Goal: Transaction & Acquisition: Purchase product/service

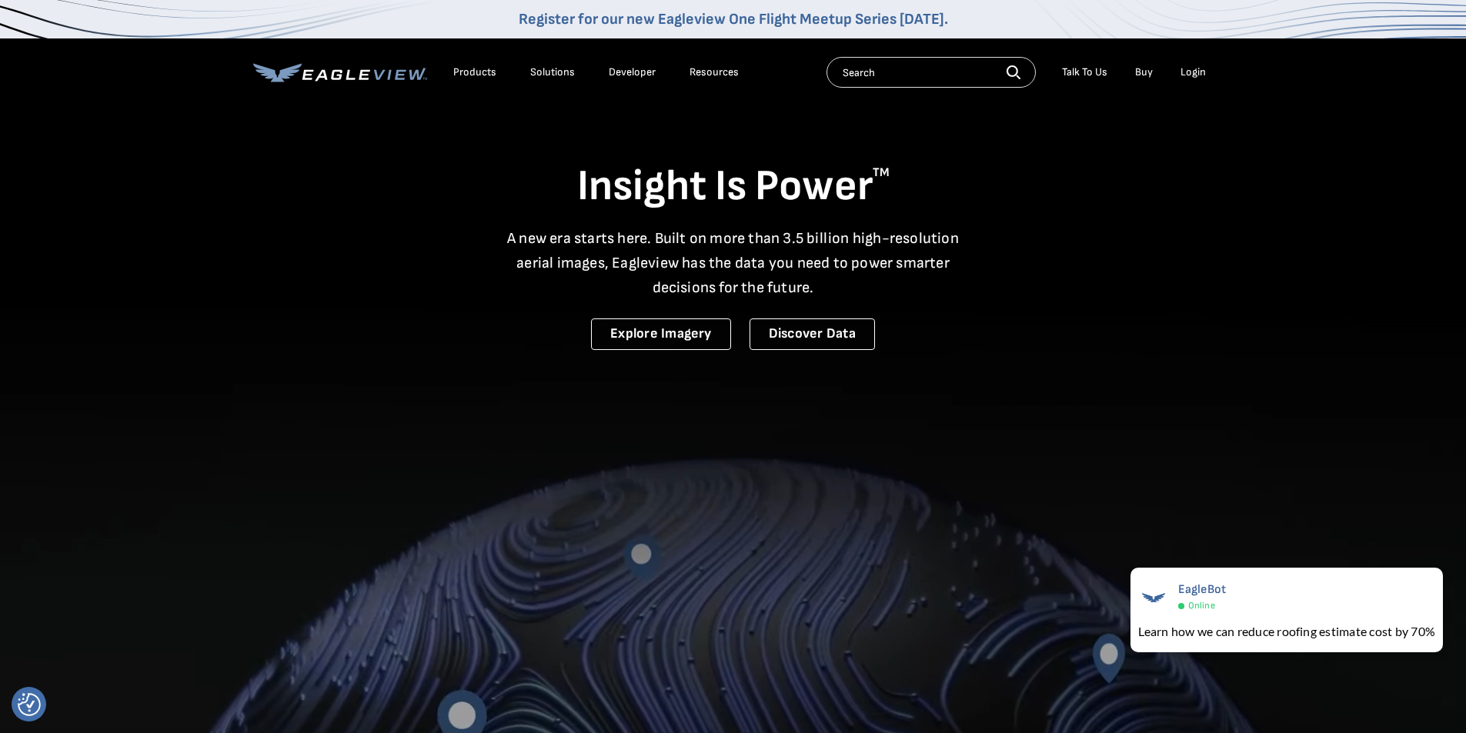
click at [1191, 68] on div "Login" at bounding box center [1192, 72] width 25 height 14
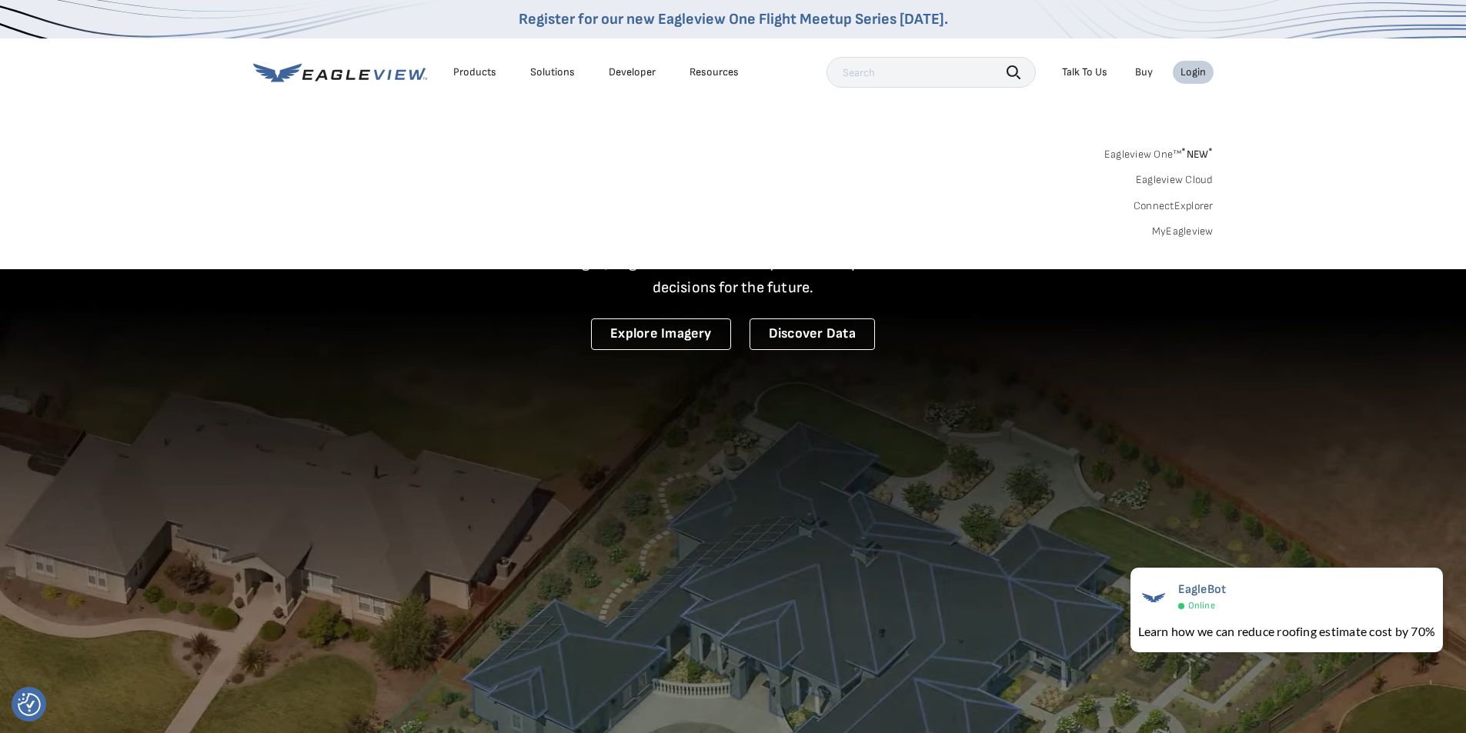
click at [1159, 231] on link "MyEagleview" at bounding box center [1183, 232] width 62 height 14
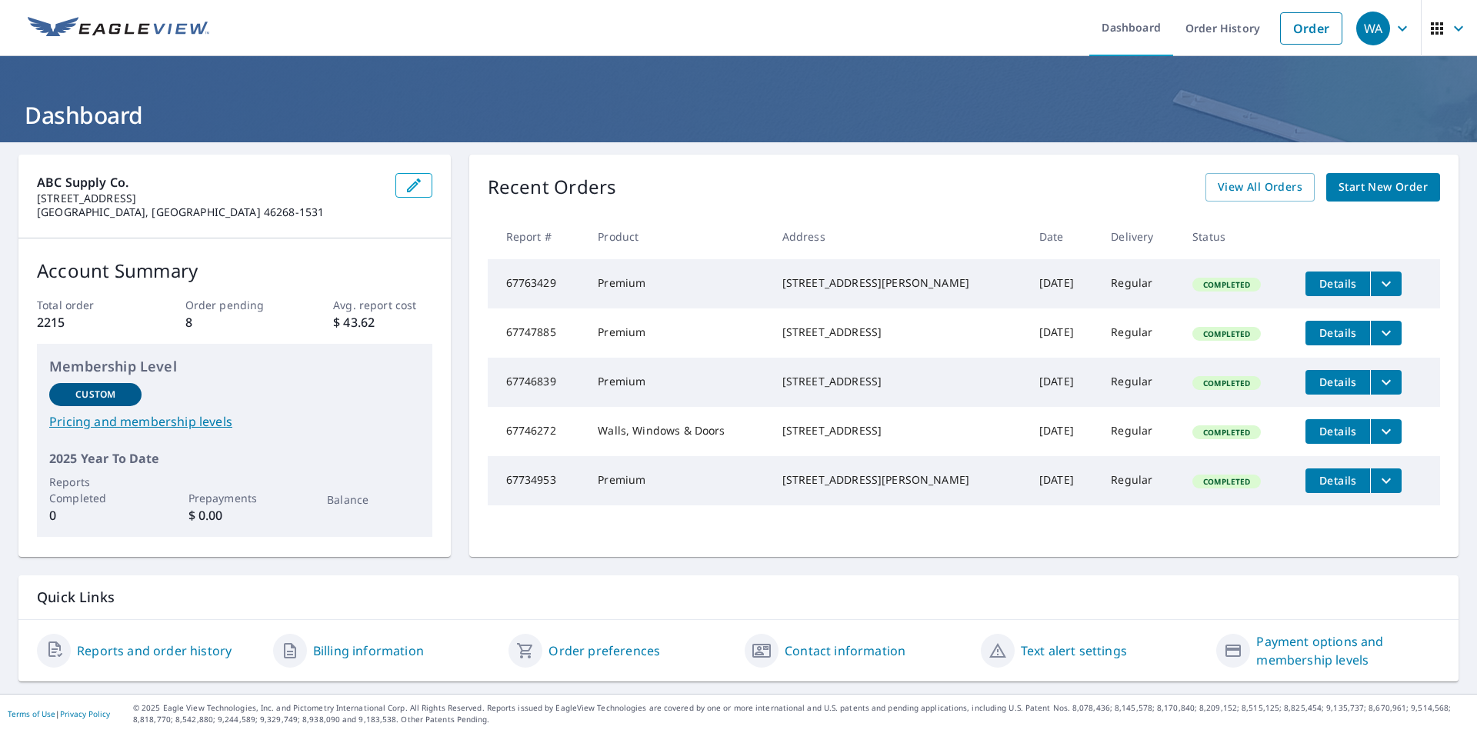
click at [1349, 188] on span "Start New Order" at bounding box center [1383, 187] width 89 height 19
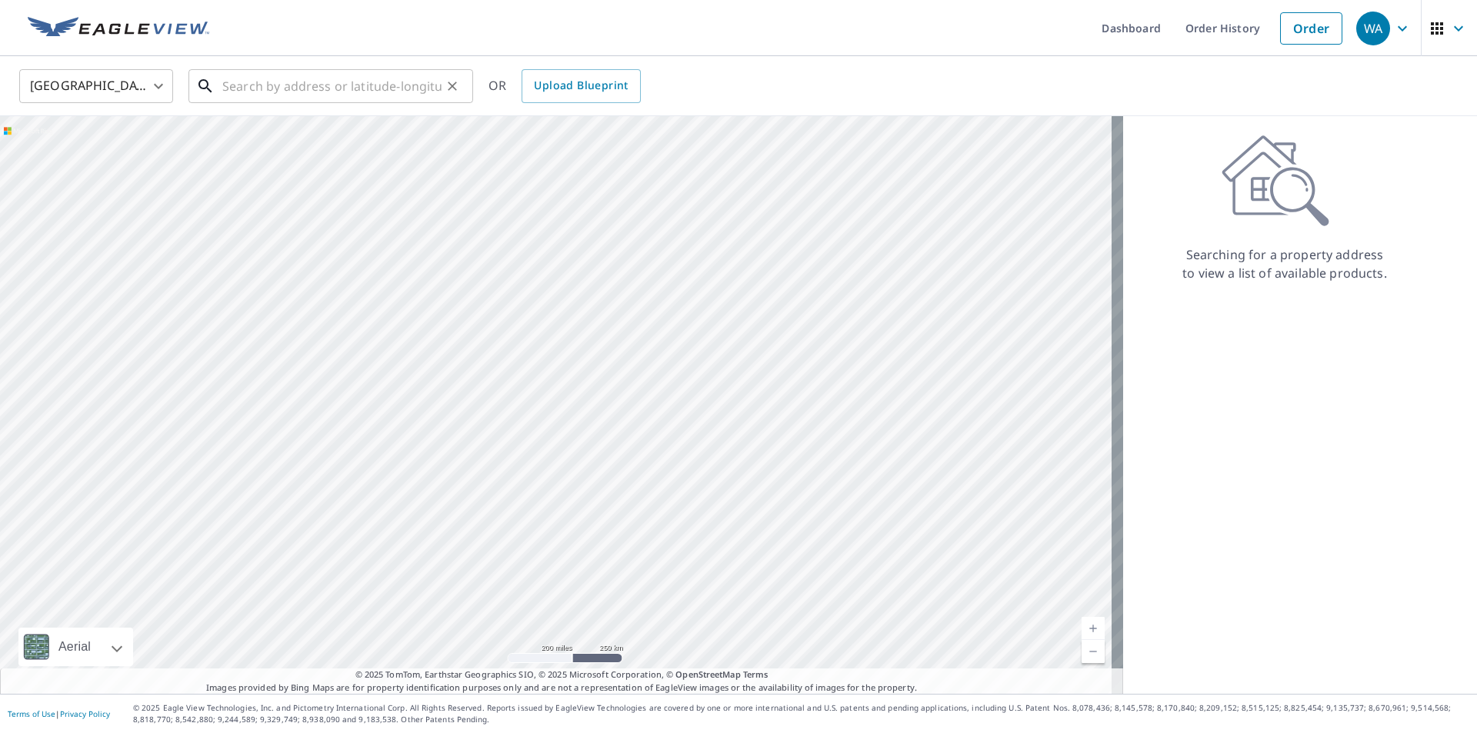
click at [283, 84] on input "text" at bounding box center [331, 86] width 219 height 43
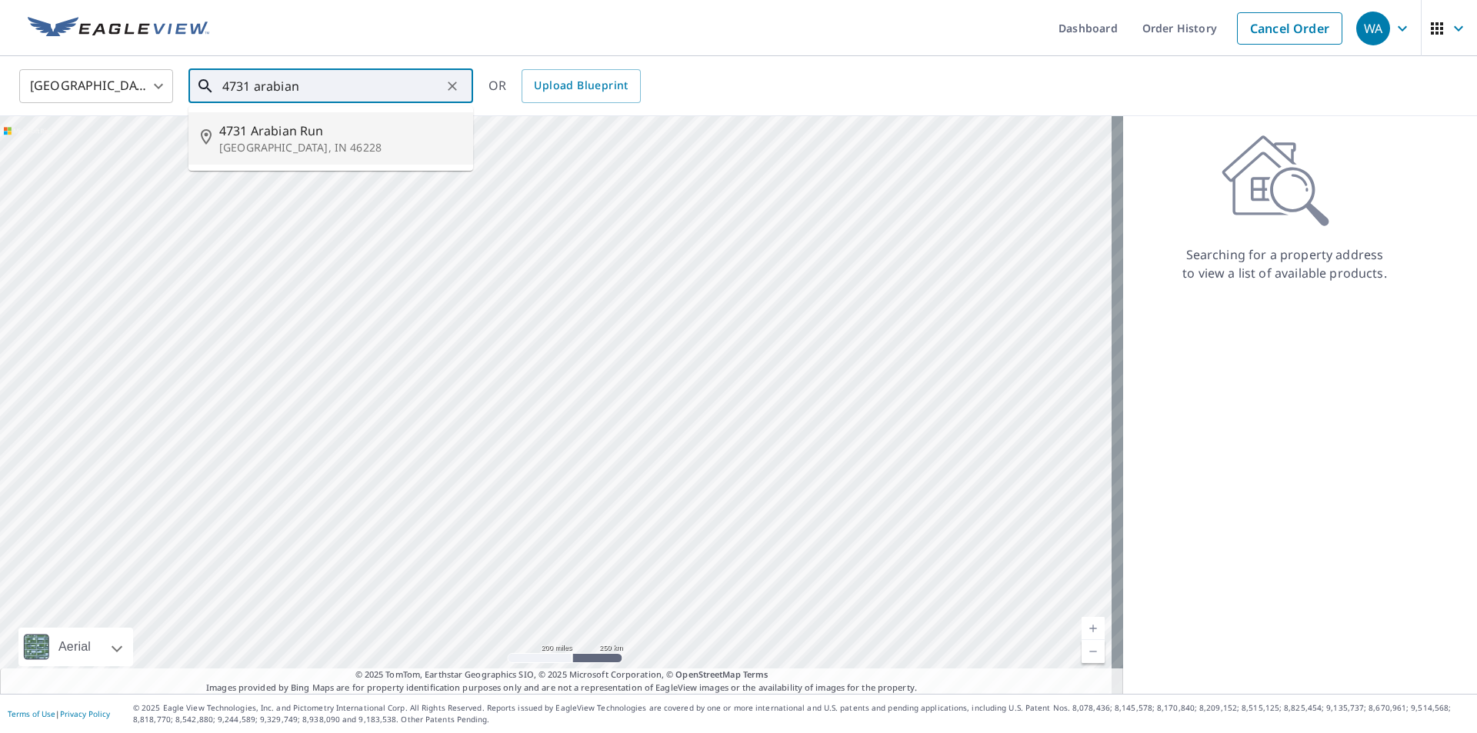
click at [281, 147] on p "[GEOGRAPHIC_DATA], IN 46228" at bounding box center [340, 147] width 242 height 15
type input "[STREET_ADDRESS]"
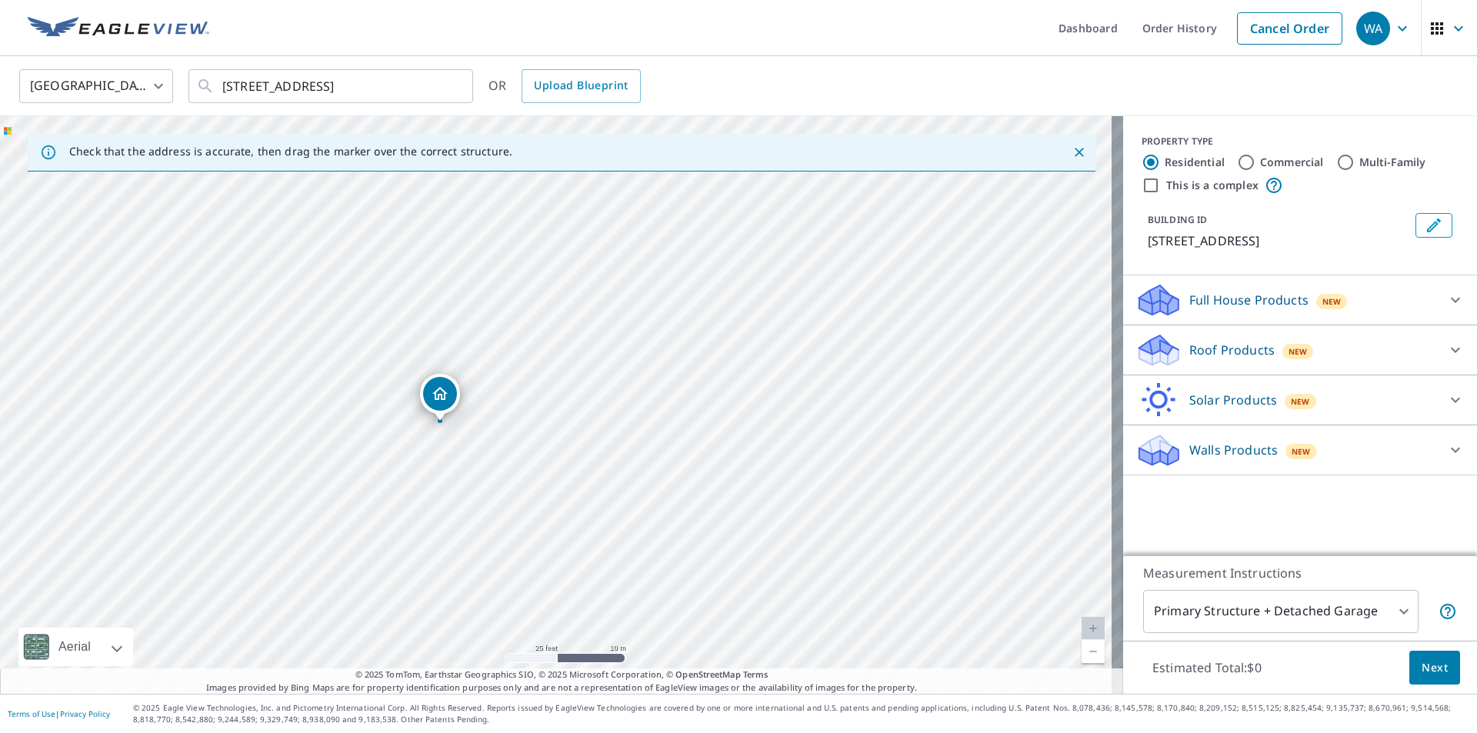
click at [1446, 348] on icon at bounding box center [1455, 350] width 18 height 18
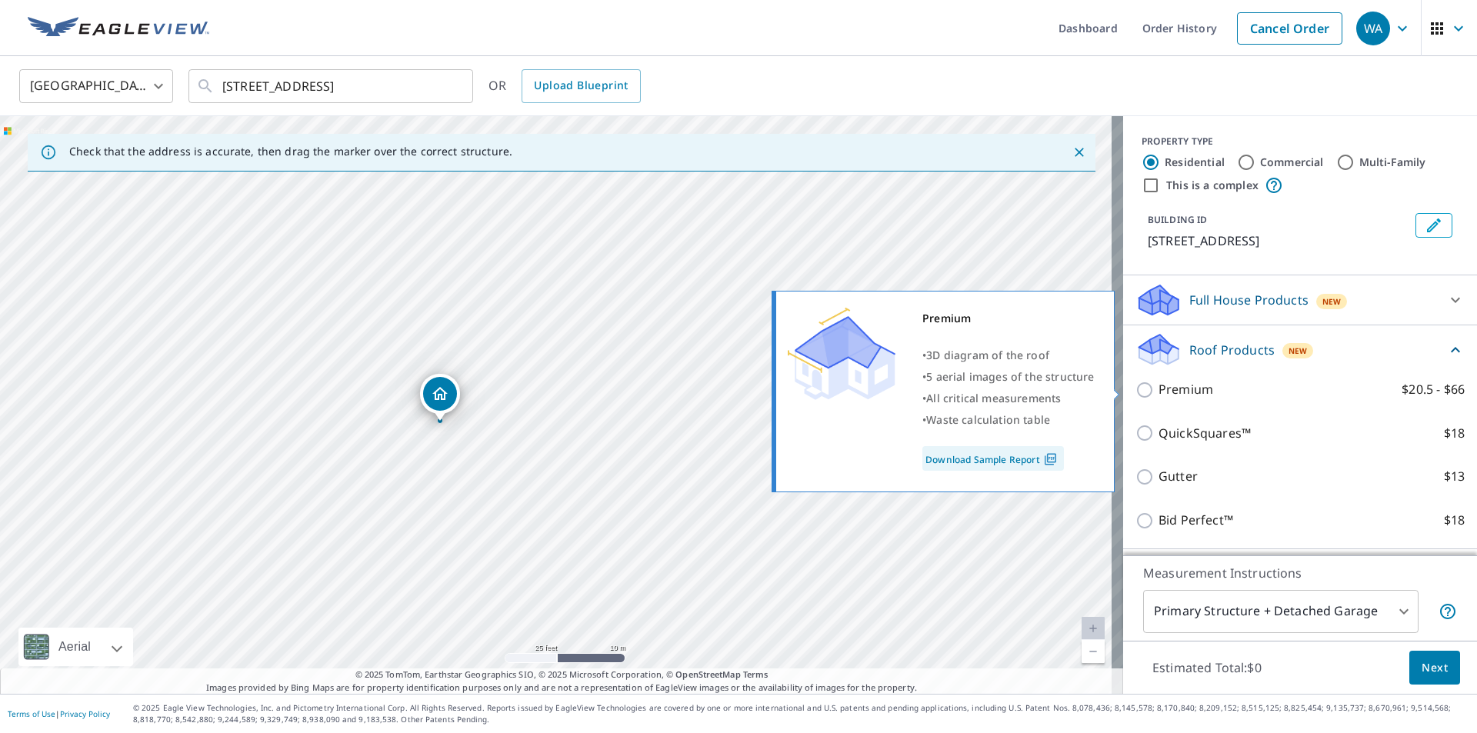
click at [1169, 387] on p "Premium" at bounding box center [1186, 389] width 55 height 19
click at [1159, 387] on input "Premium $20.5 - $66" at bounding box center [1146, 390] width 23 height 18
checkbox input "true"
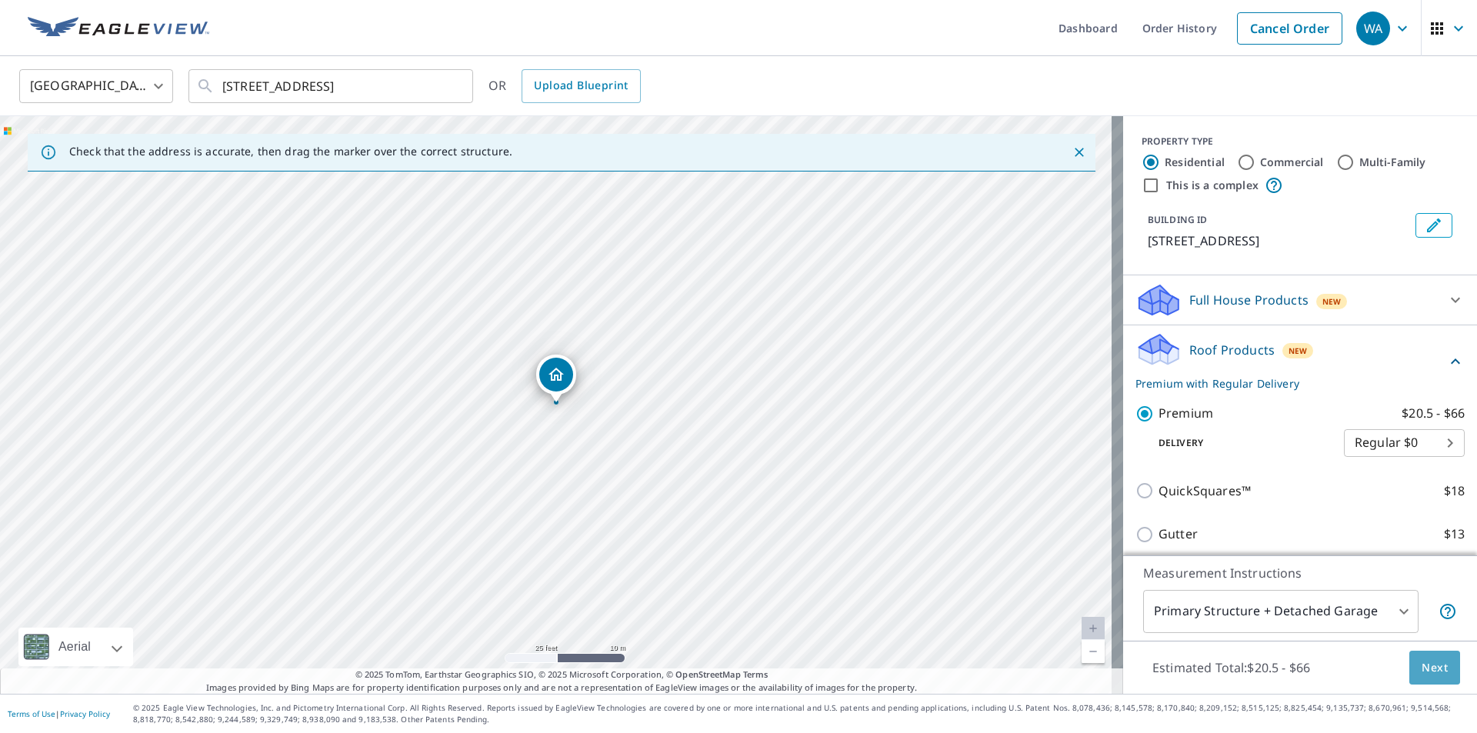
click at [1424, 667] on span "Next" at bounding box center [1435, 668] width 26 height 19
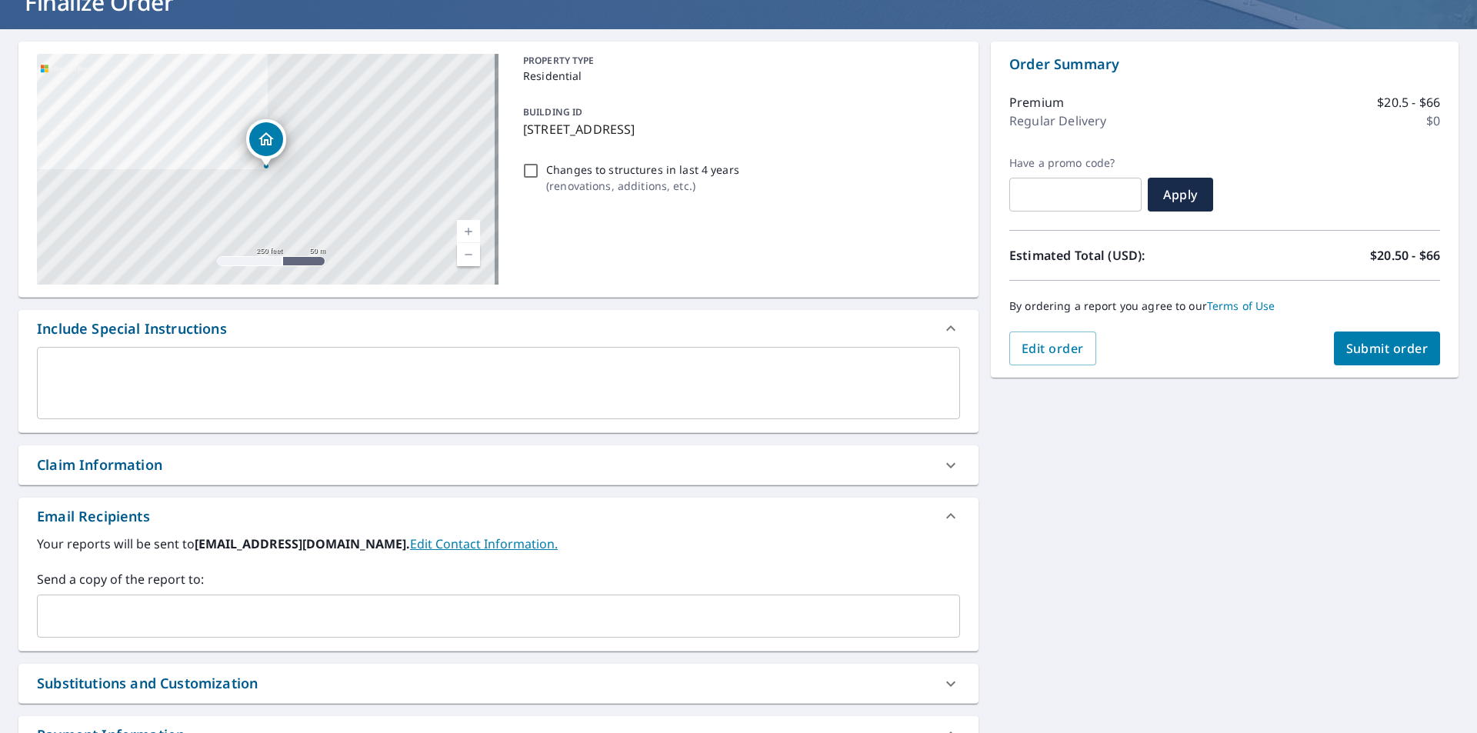
scroll to position [154, 0]
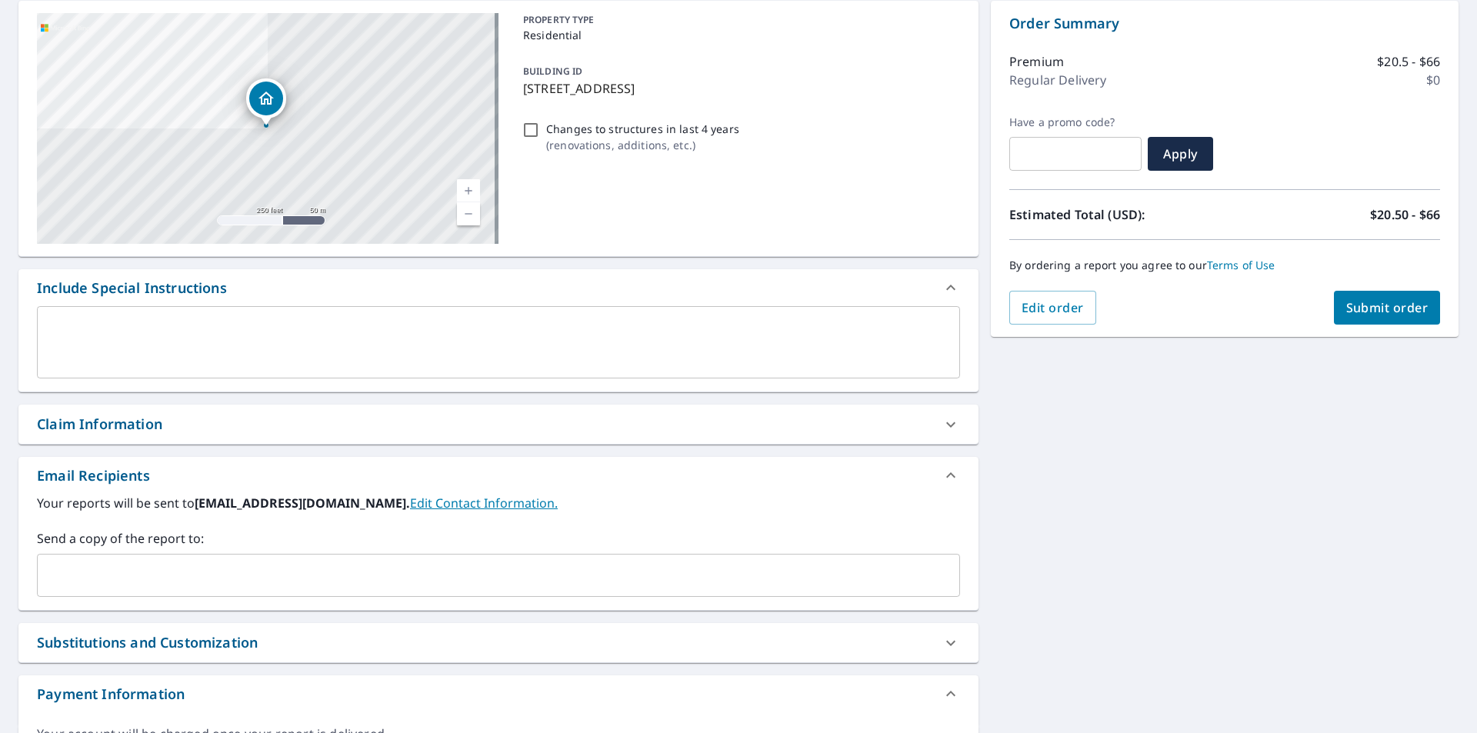
click at [128, 424] on div "Claim Information" at bounding box center [99, 424] width 125 height 21
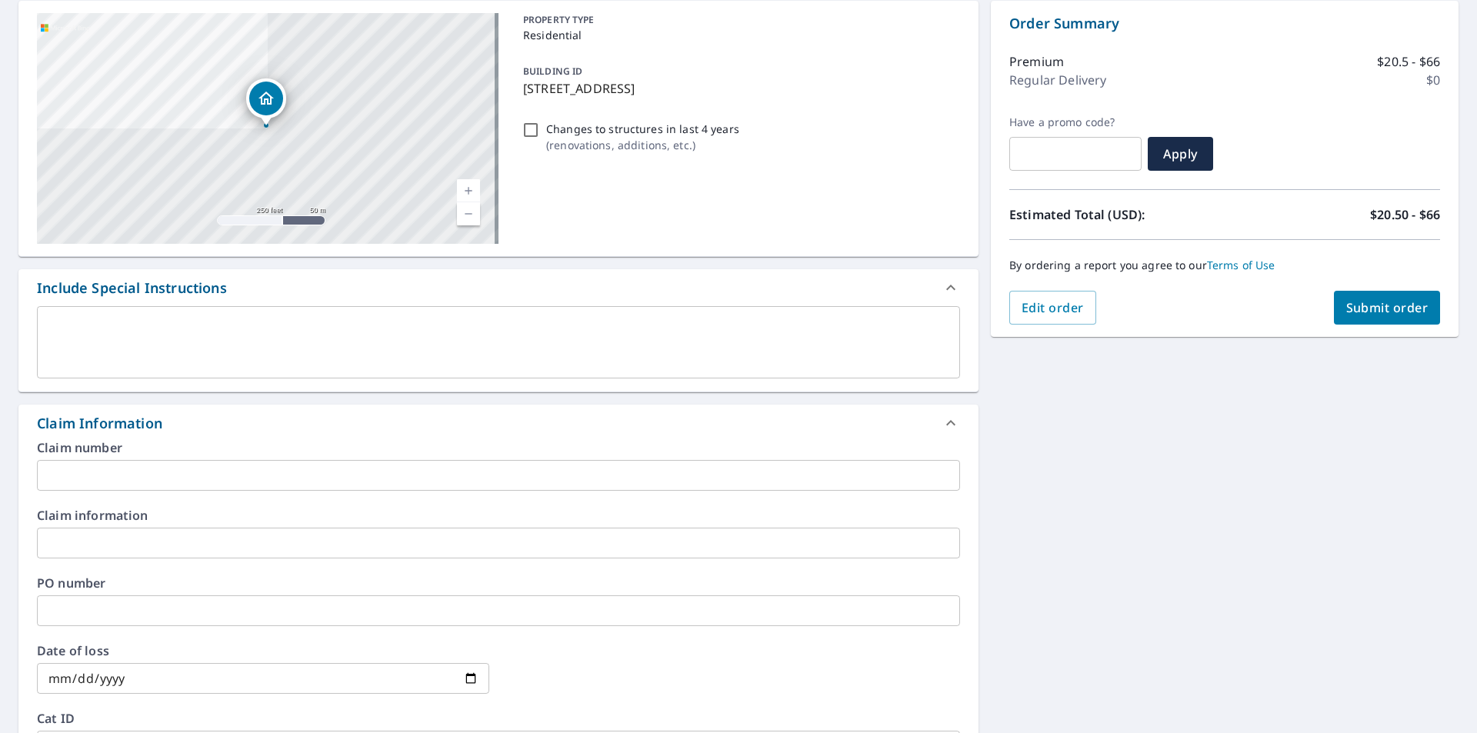
click at [97, 473] on input "text" at bounding box center [498, 475] width 923 height 31
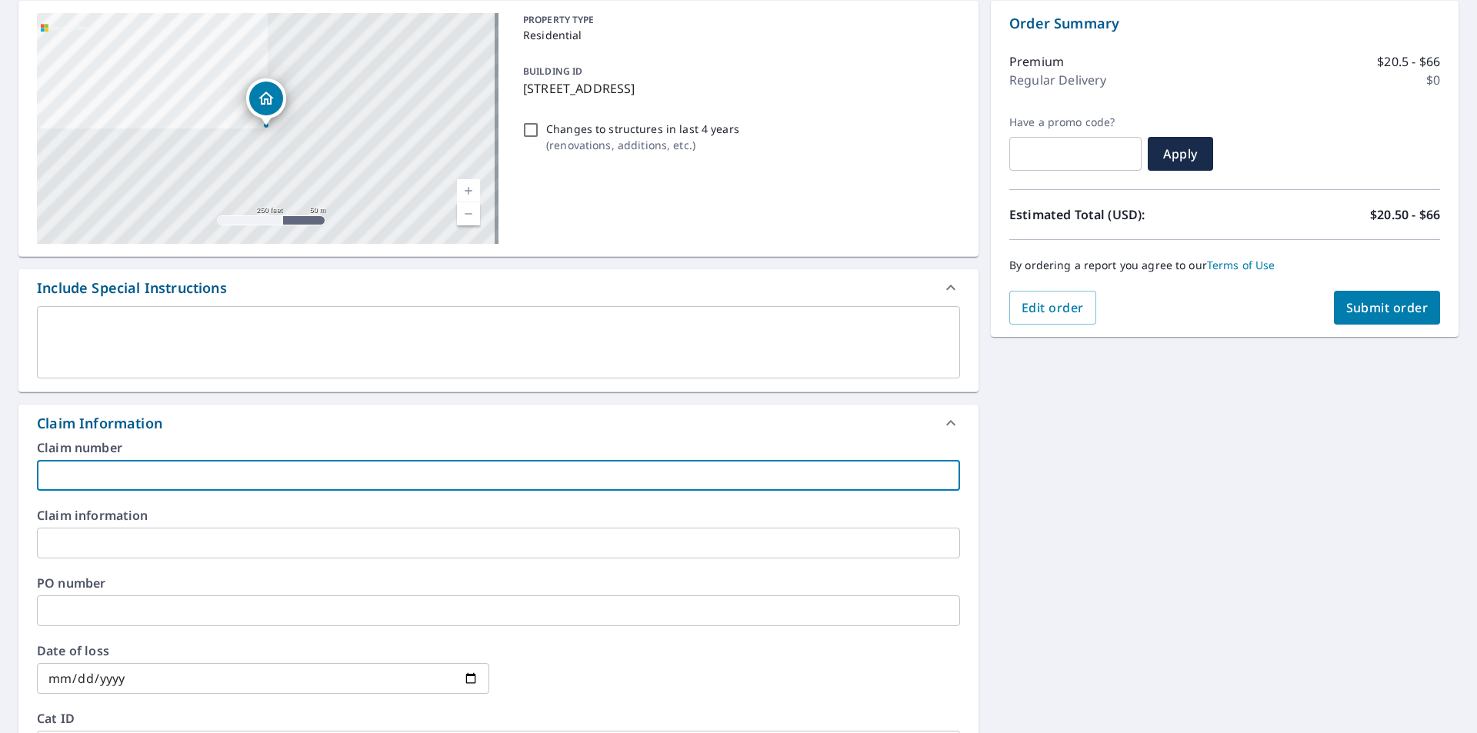
type input "AD Roofing"
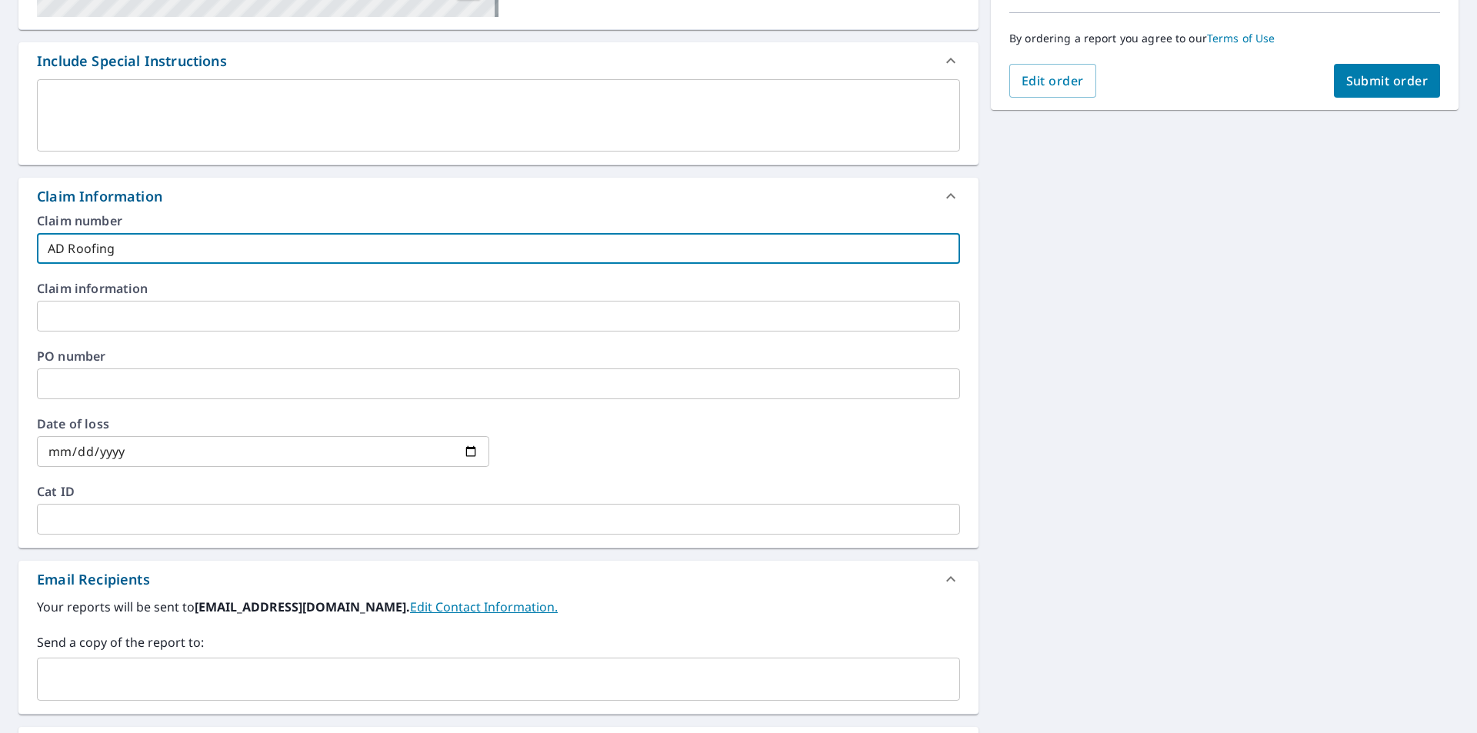
scroll to position [462, 0]
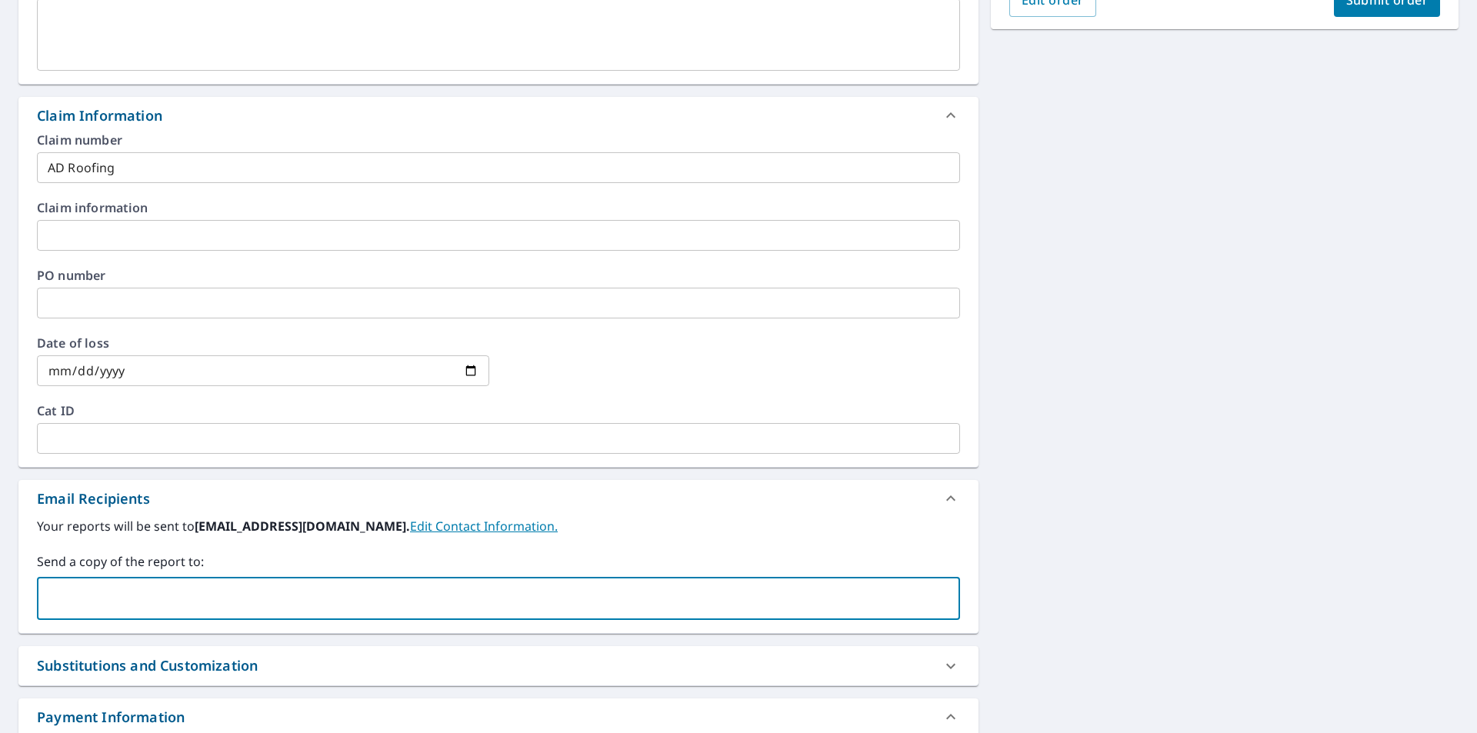
click at [97, 595] on input "text" at bounding box center [487, 598] width 886 height 29
type input "james.sylvia@abcsupply.com"
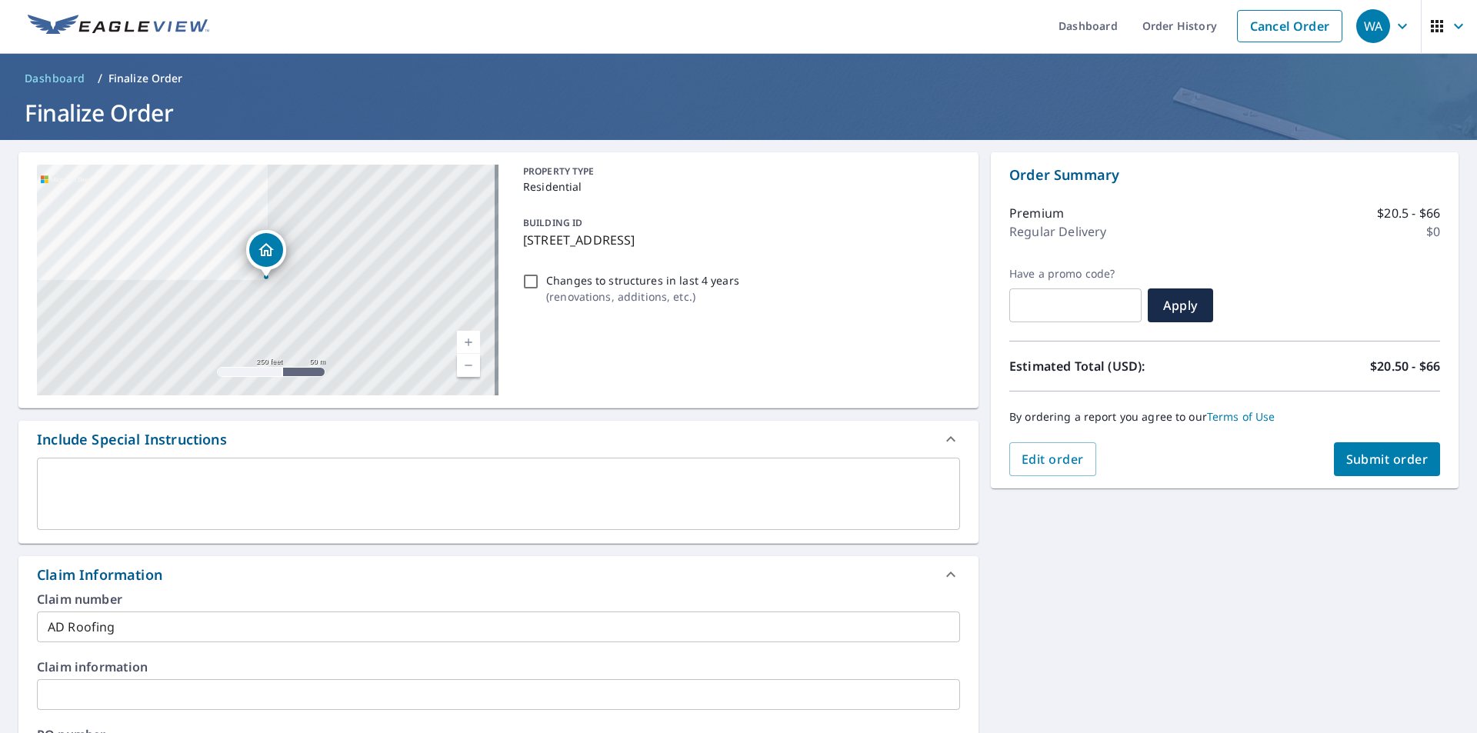
scroll to position [0, 0]
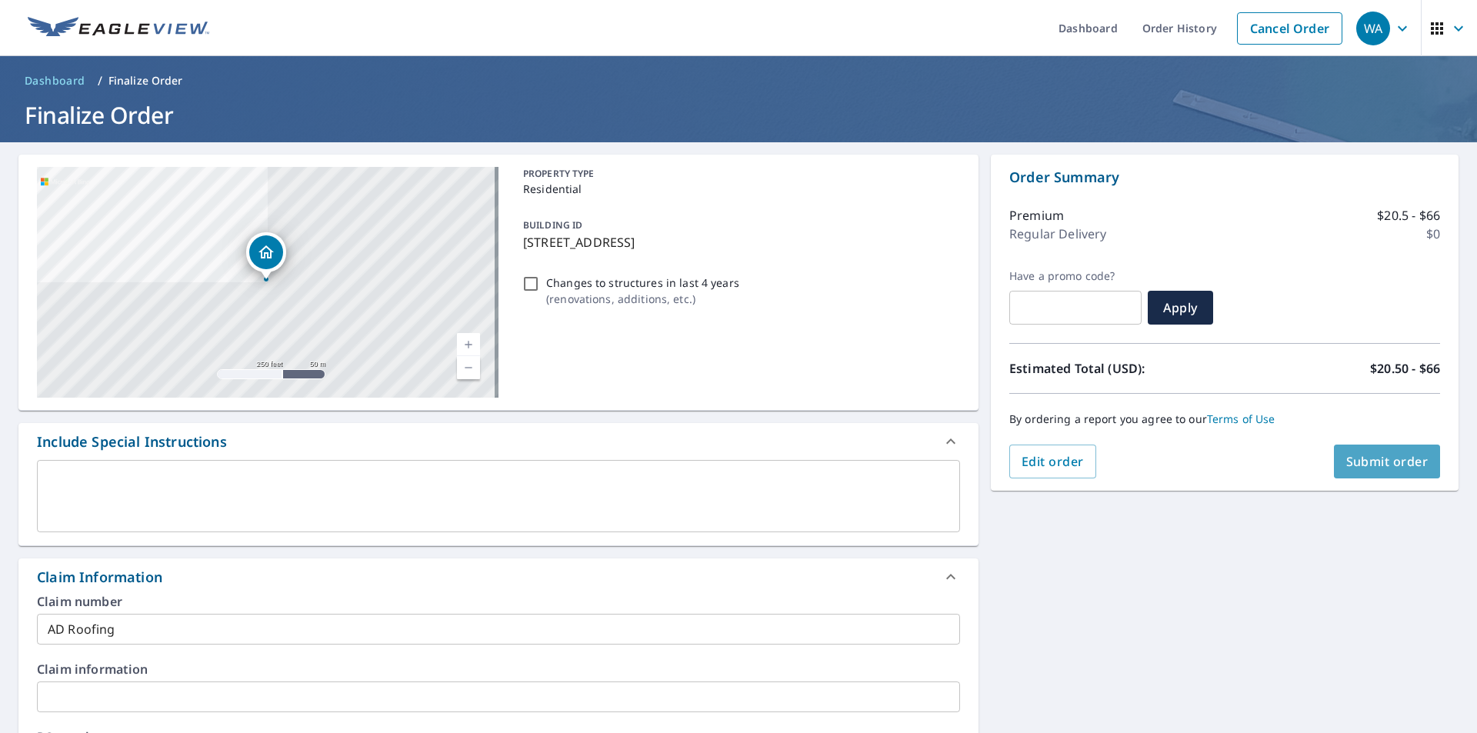
click at [1359, 455] on span "Submit order" at bounding box center [1387, 461] width 82 height 17
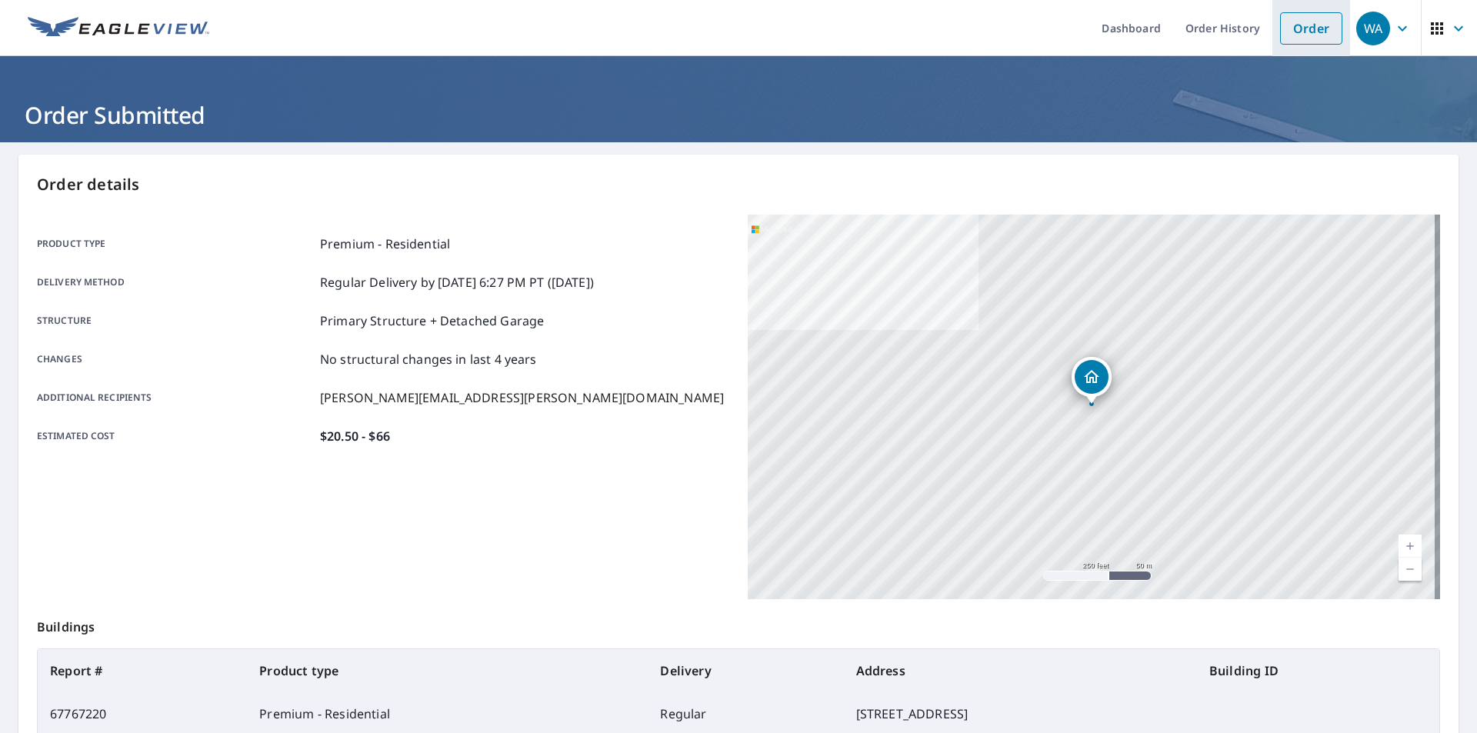
click at [1301, 27] on link "Order" at bounding box center [1311, 28] width 62 height 32
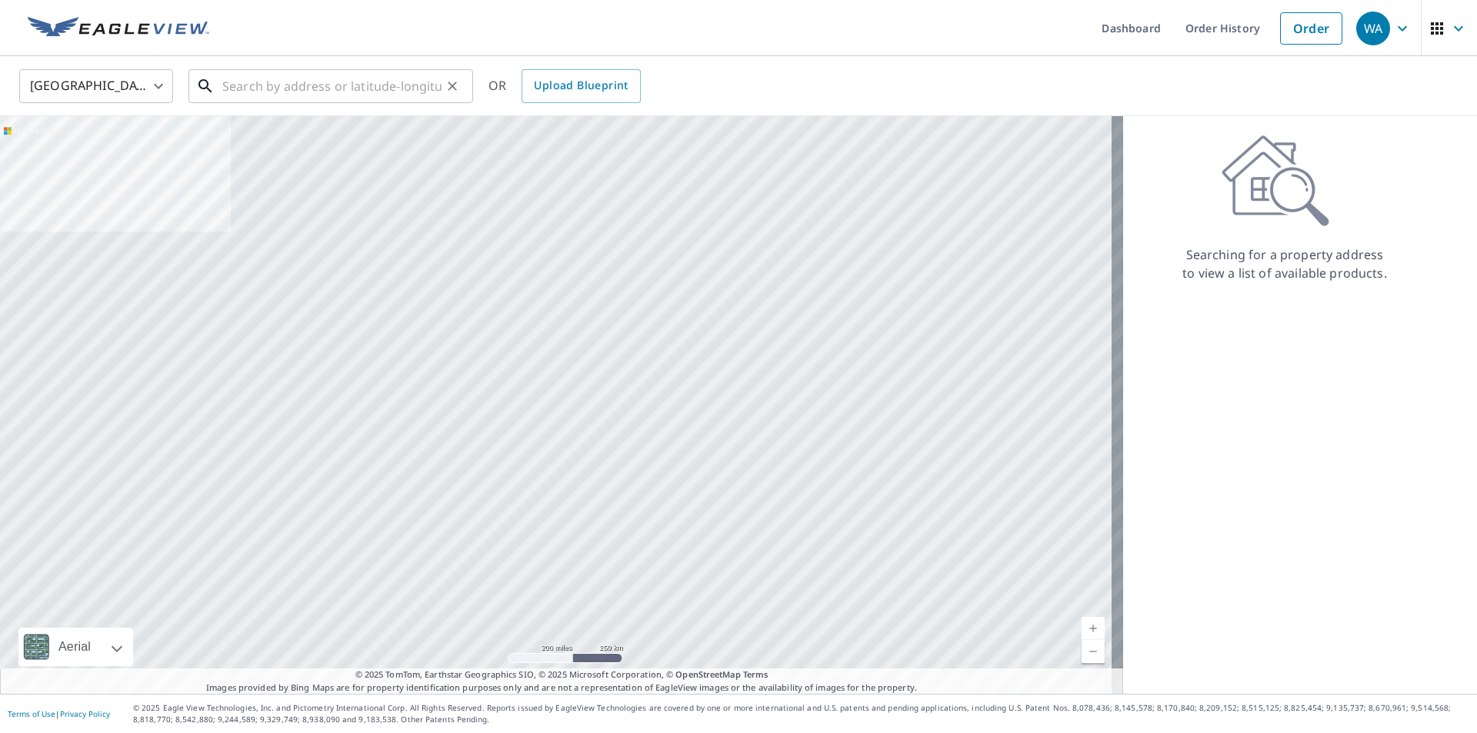
click at [247, 92] on input "text" at bounding box center [331, 86] width 219 height 43
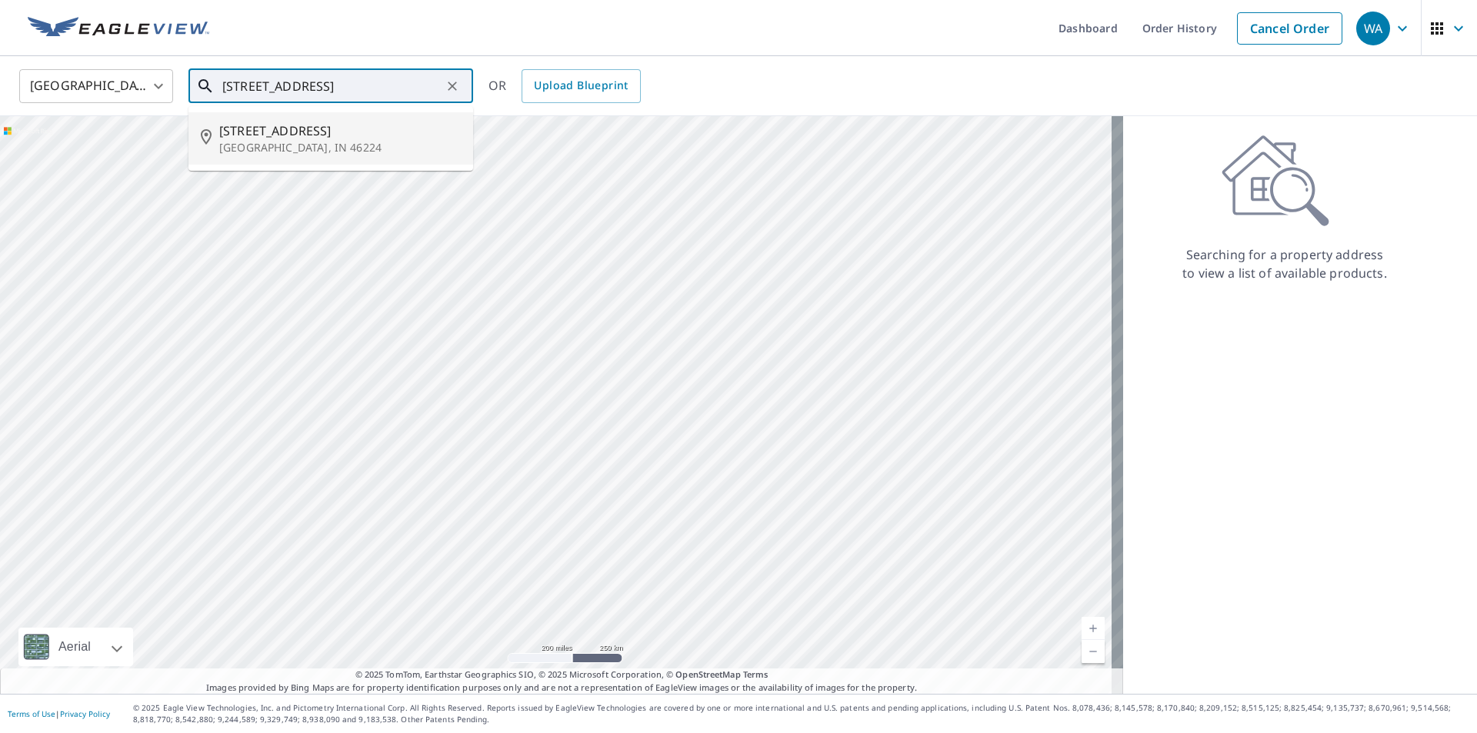
click at [264, 151] on p "Indianapolis, IN 46224" at bounding box center [340, 147] width 242 height 15
type input "5829 W 10th St Indianapolis, IN 46224"
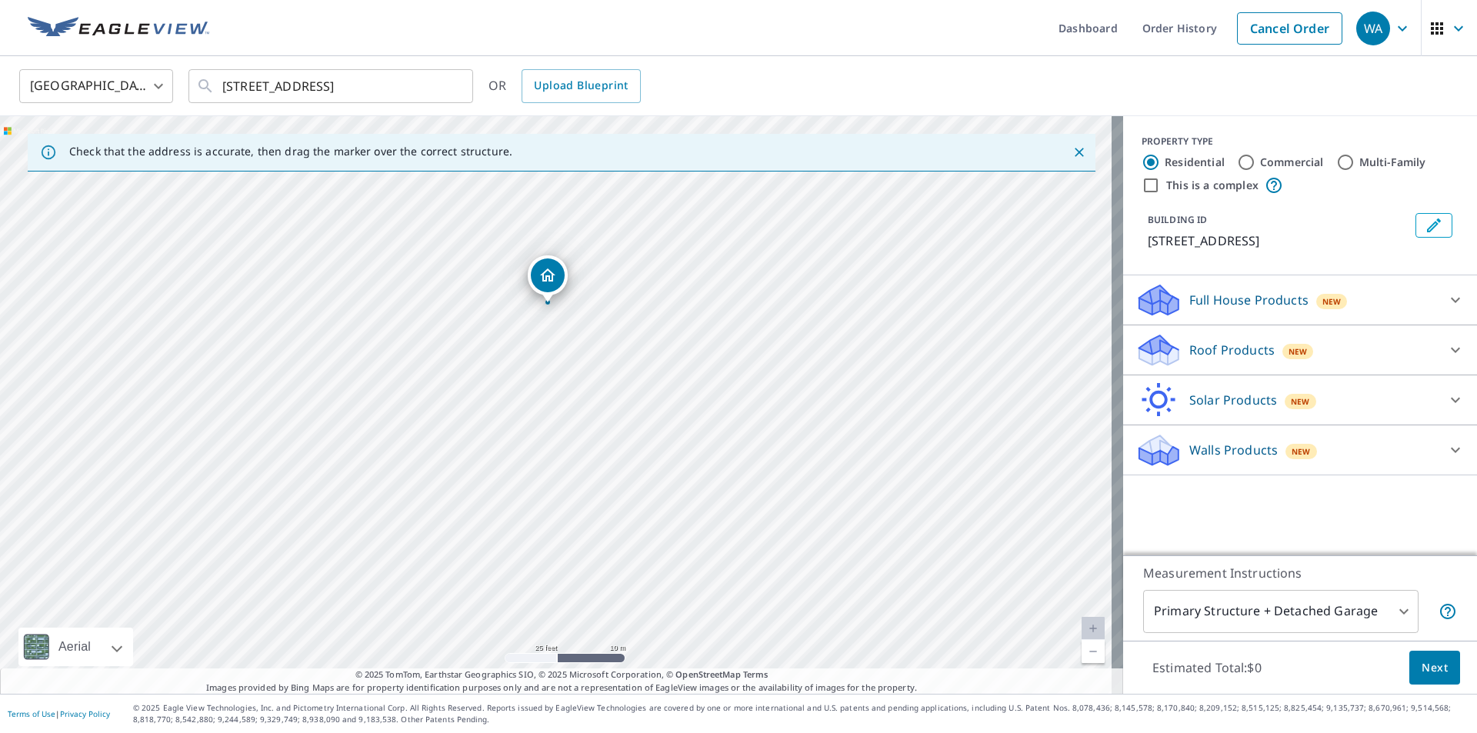
click at [1446, 348] on icon at bounding box center [1455, 350] width 18 height 18
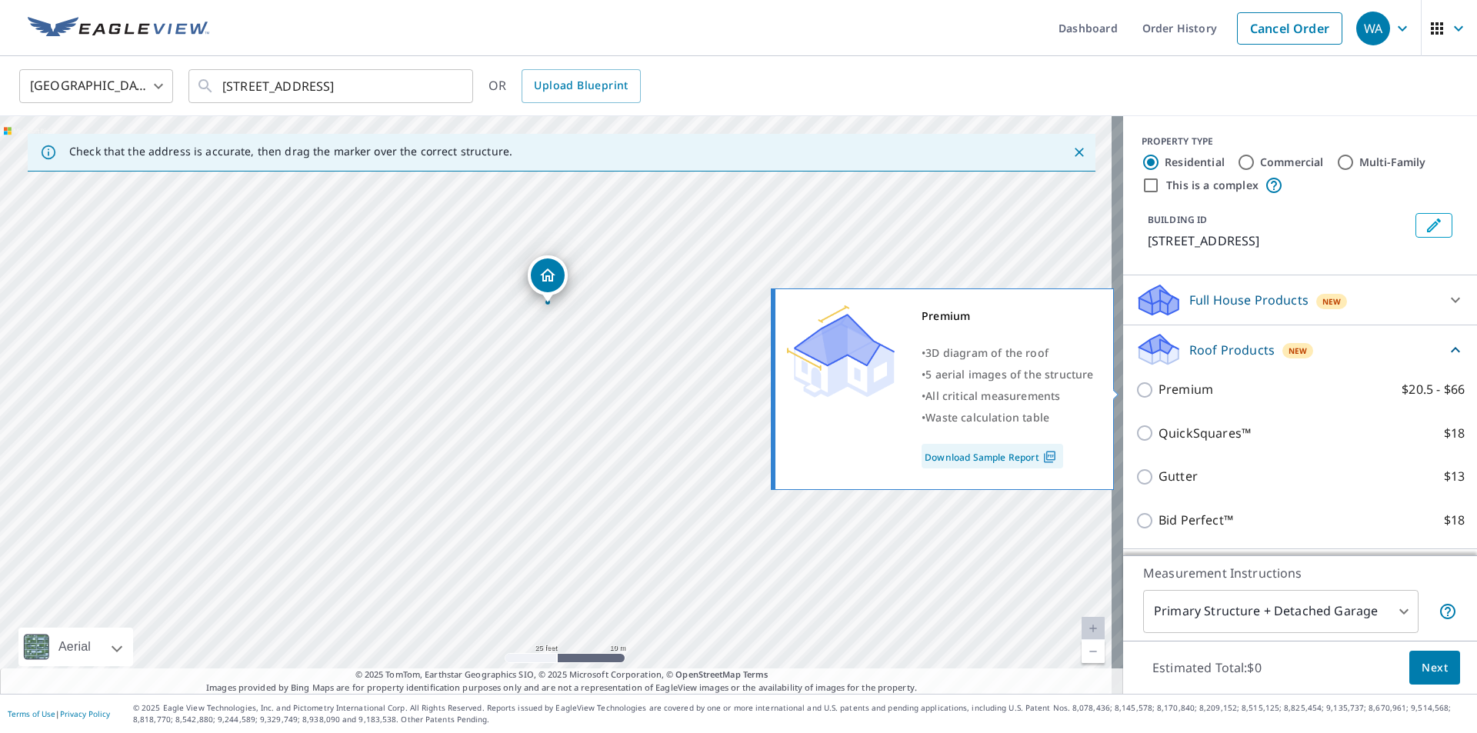
click at [1220, 398] on label "Premium $20.5 - $66" at bounding box center [1312, 389] width 306 height 19
click at [1159, 398] on input "Premium $20.5 - $66" at bounding box center [1146, 390] width 23 height 18
checkbox input "true"
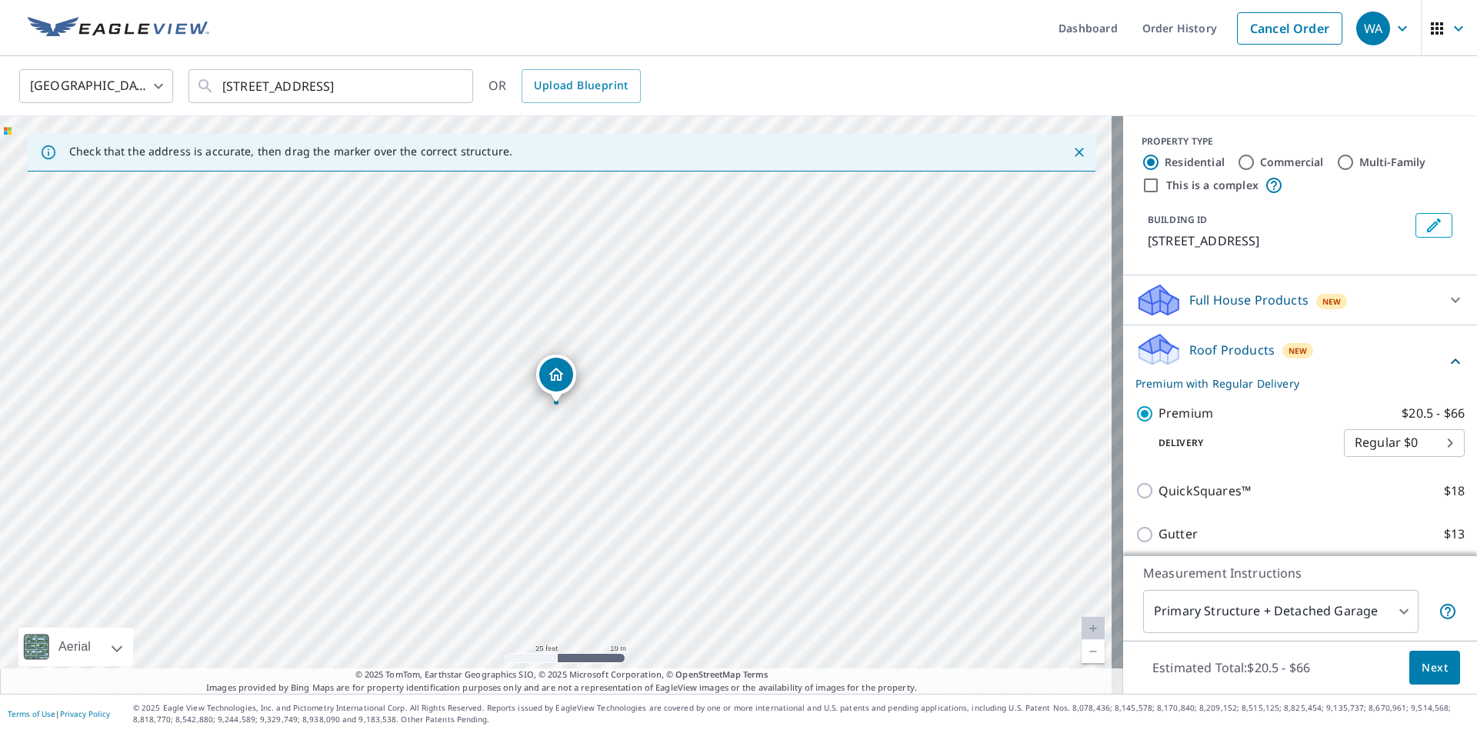
click at [1422, 674] on span "Next" at bounding box center [1435, 668] width 26 height 19
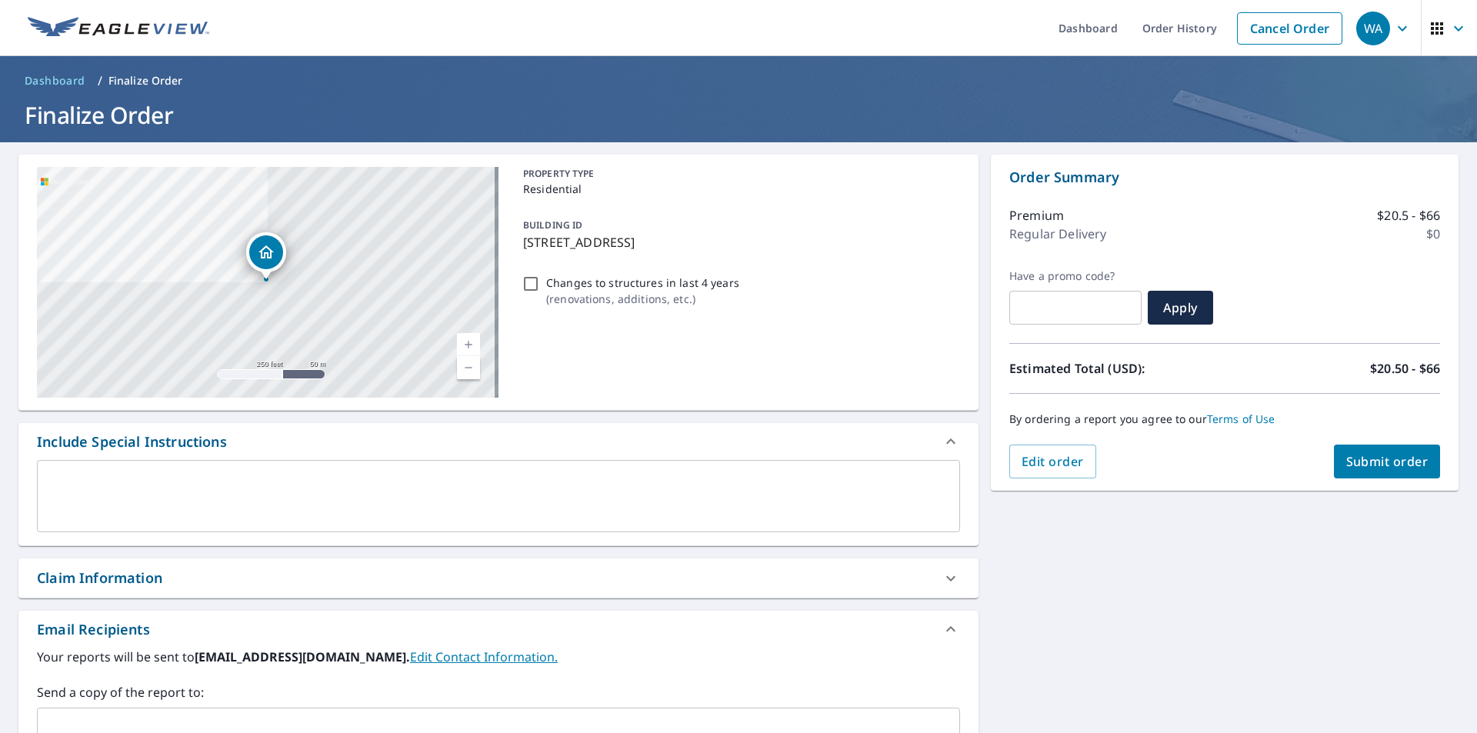
click at [96, 578] on div "Claim Information" at bounding box center [99, 578] width 125 height 21
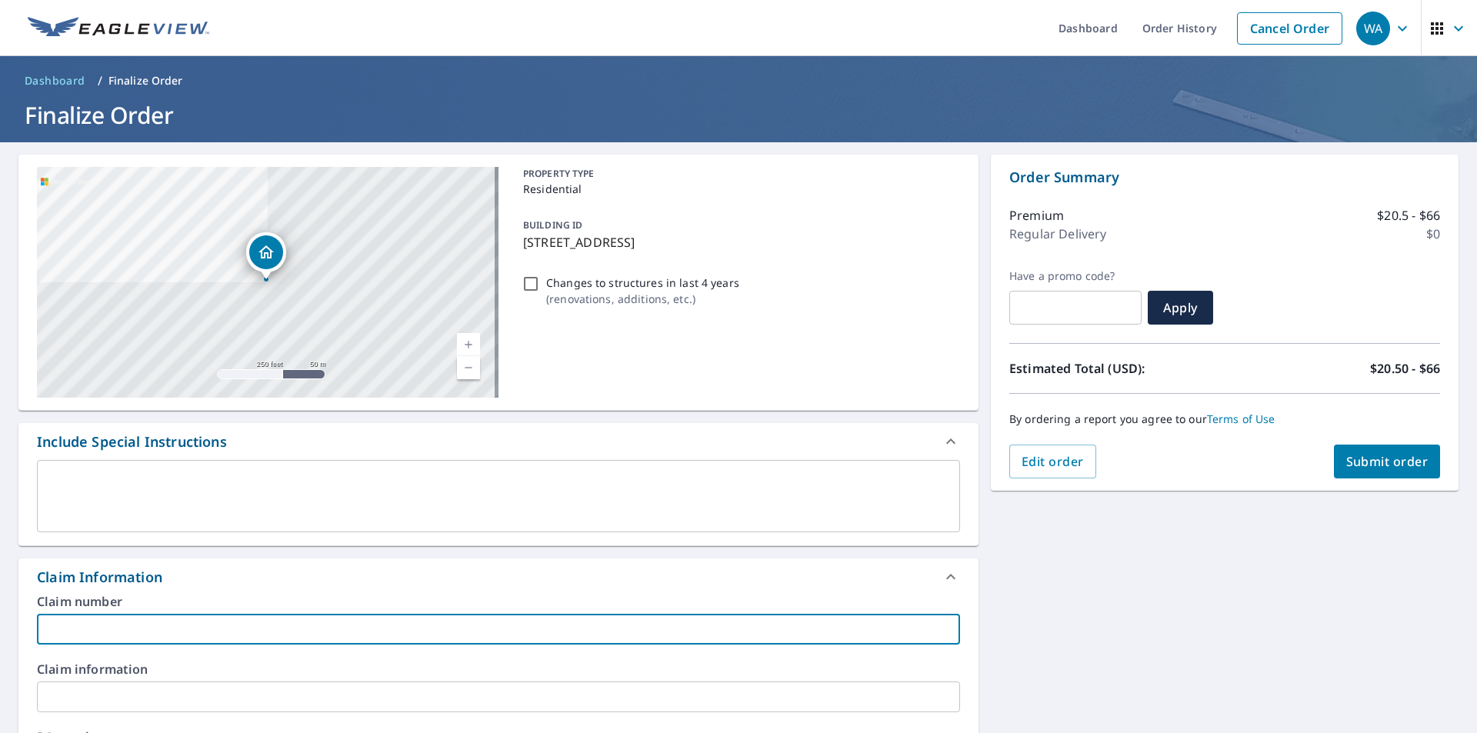
click at [68, 629] on input "text" at bounding box center [498, 629] width 923 height 31
type input "AD Roofing"
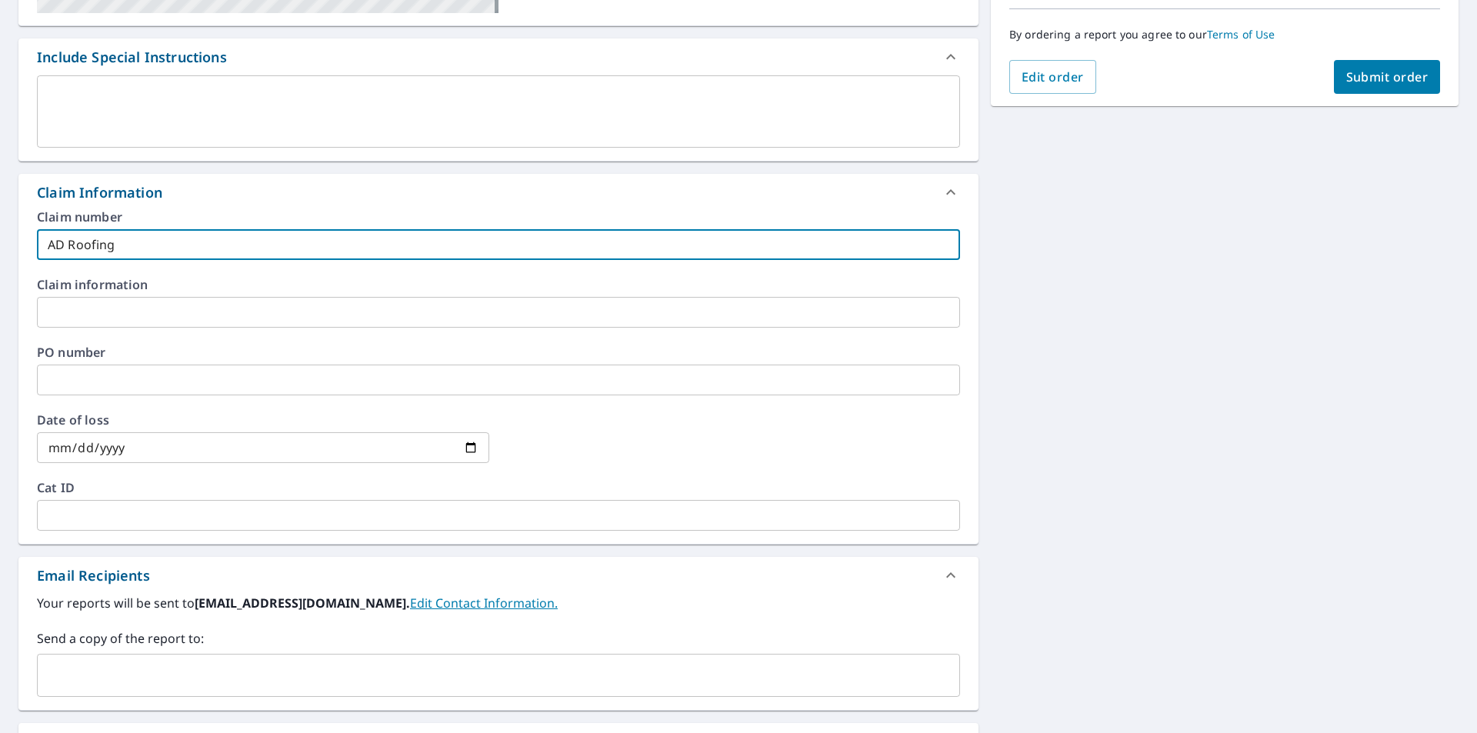
scroll to position [462, 0]
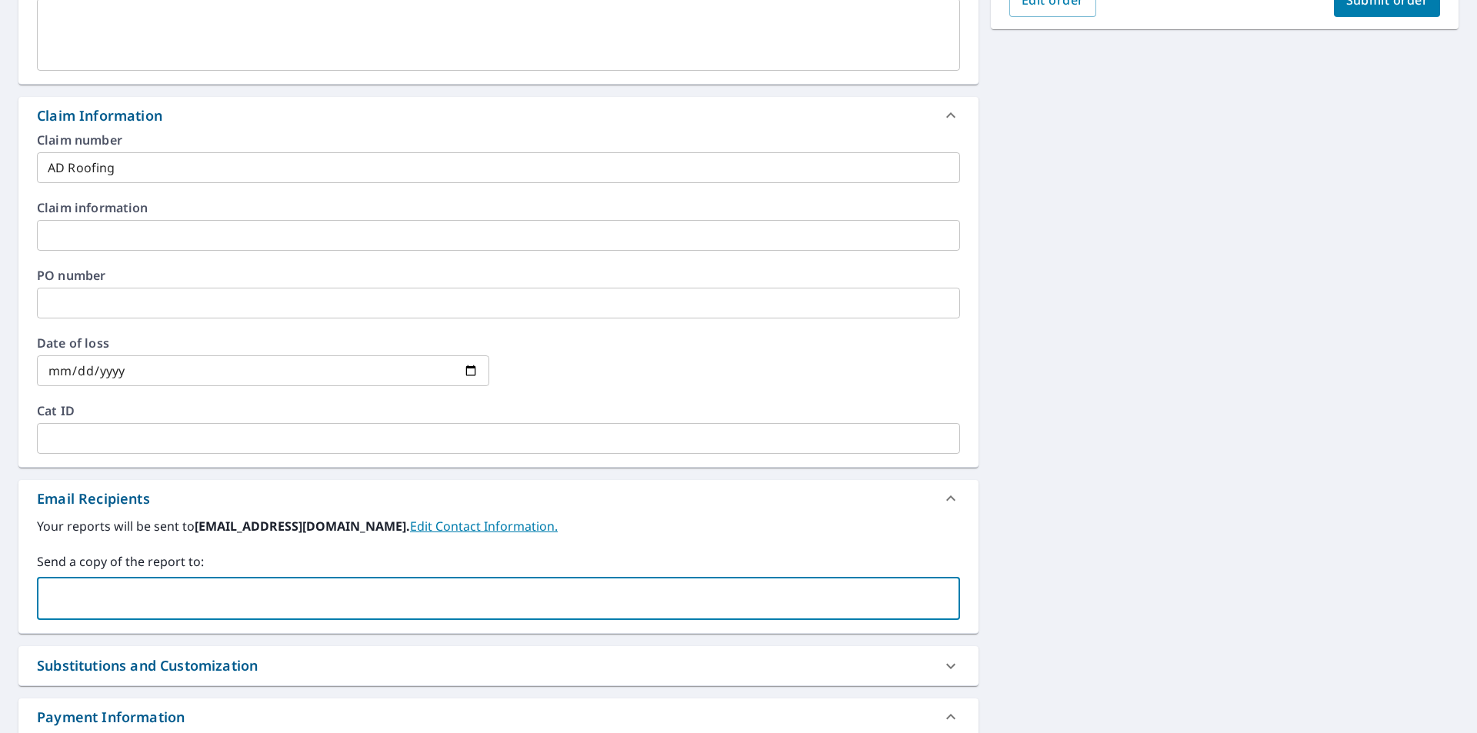
click at [88, 604] on input "text" at bounding box center [487, 598] width 886 height 29
type input "james.sylvia@abcsupply.com"
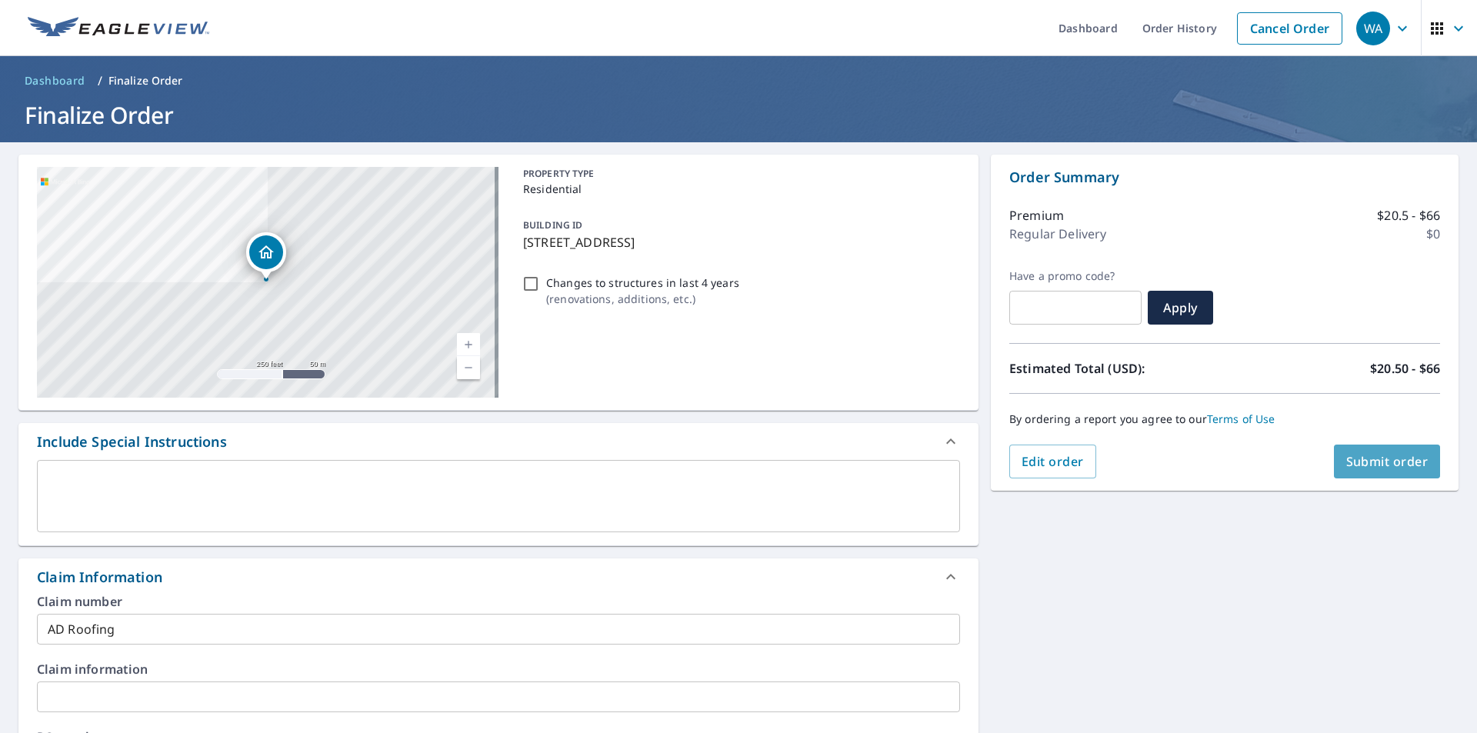
click at [1362, 462] on span "Submit order" at bounding box center [1387, 461] width 82 height 17
